Goal: Use online tool/utility: Use online tool/utility

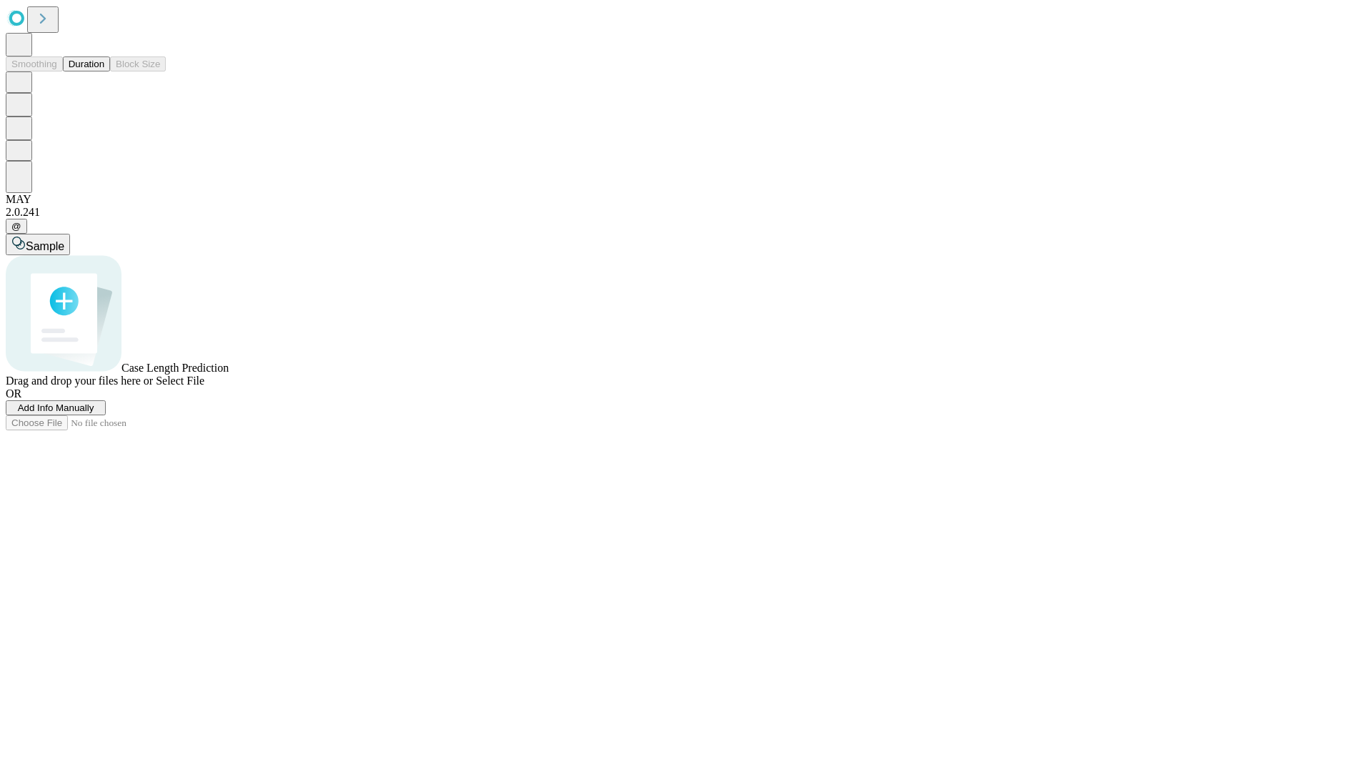
click at [104, 71] on button "Duration" at bounding box center [86, 63] width 47 height 15
click at [64, 240] on span "Sample" at bounding box center [45, 246] width 39 height 12
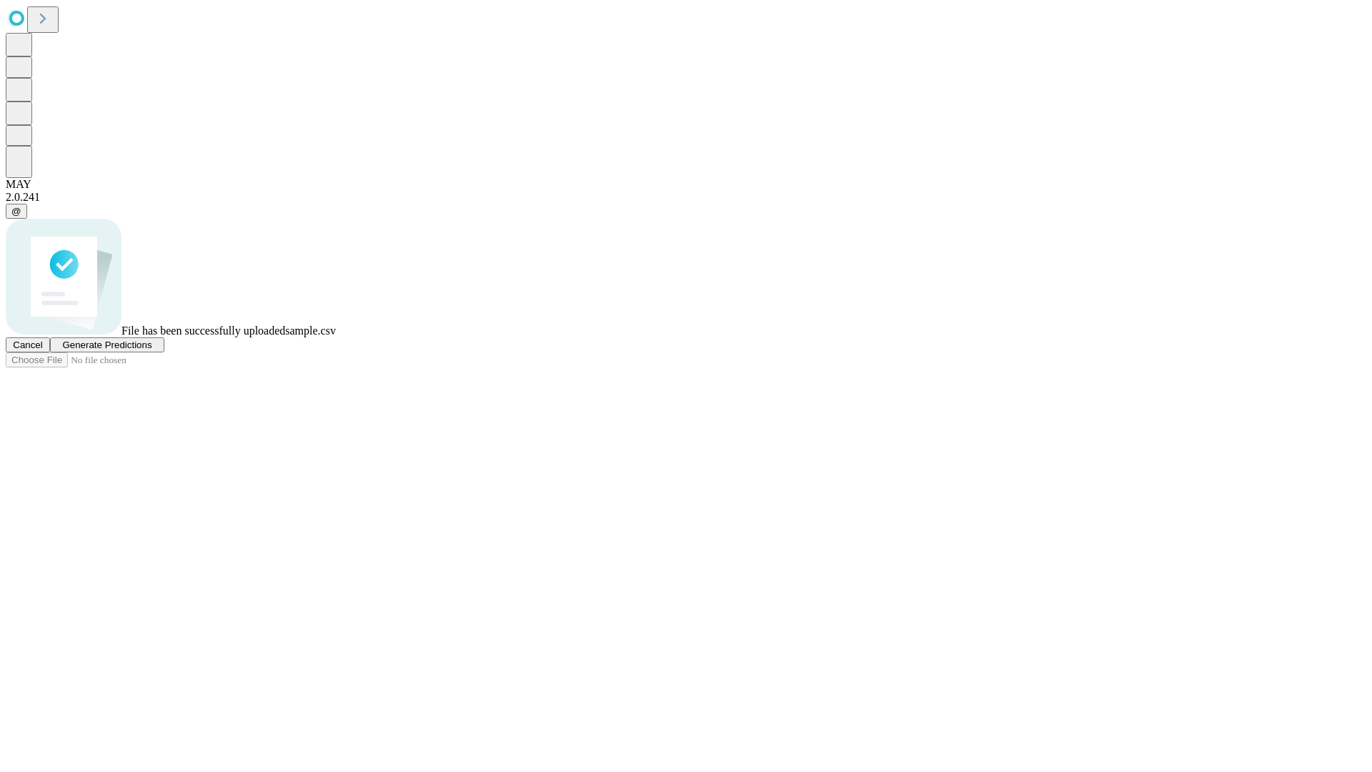
click at [152, 350] on span "Generate Predictions" at bounding box center [106, 345] width 89 height 11
